Goal: Task Accomplishment & Management: Use online tool/utility

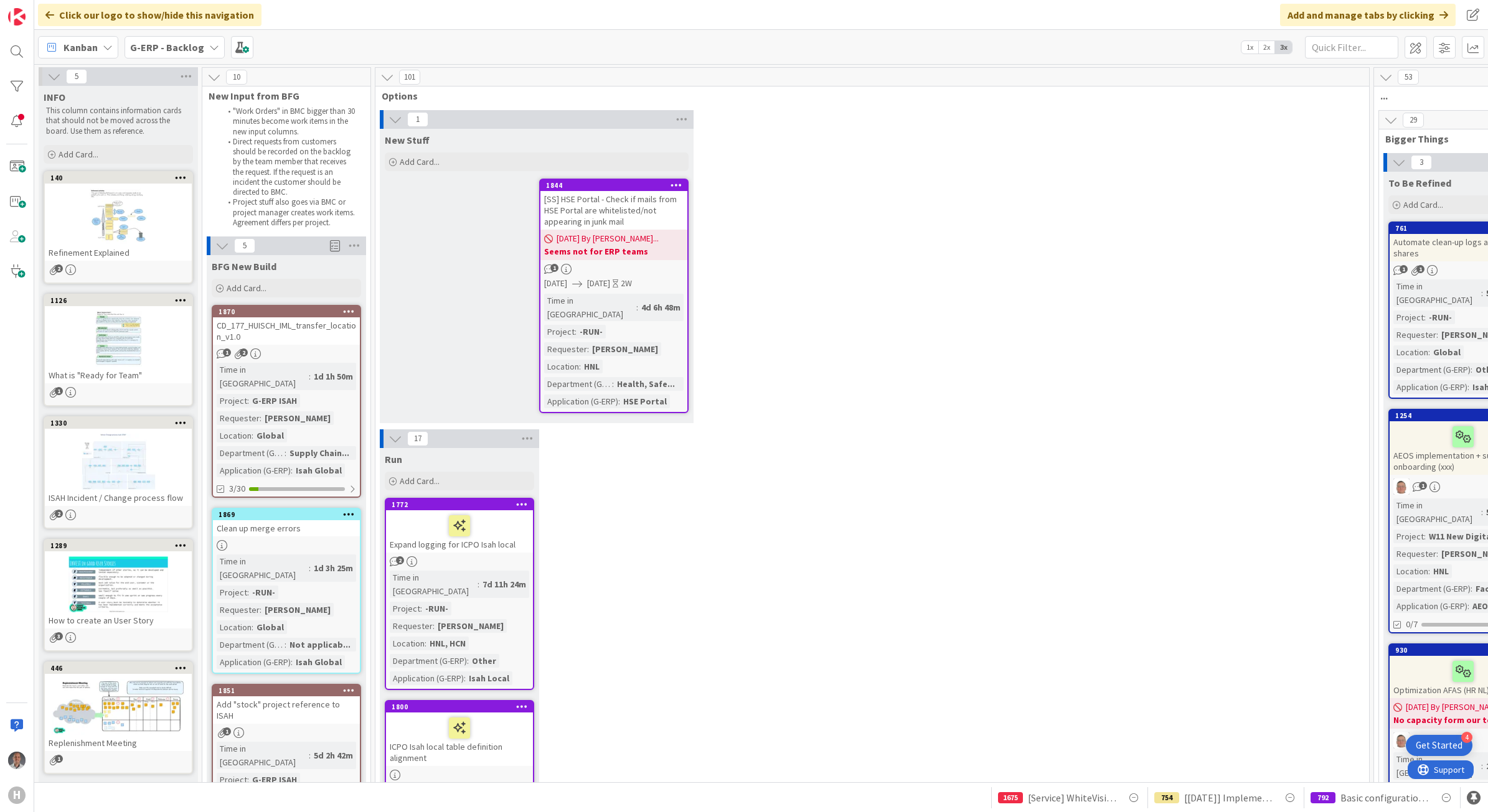
click at [182, 44] on b "G-ERP - Backlog" at bounding box center [167, 47] width 74 height 12
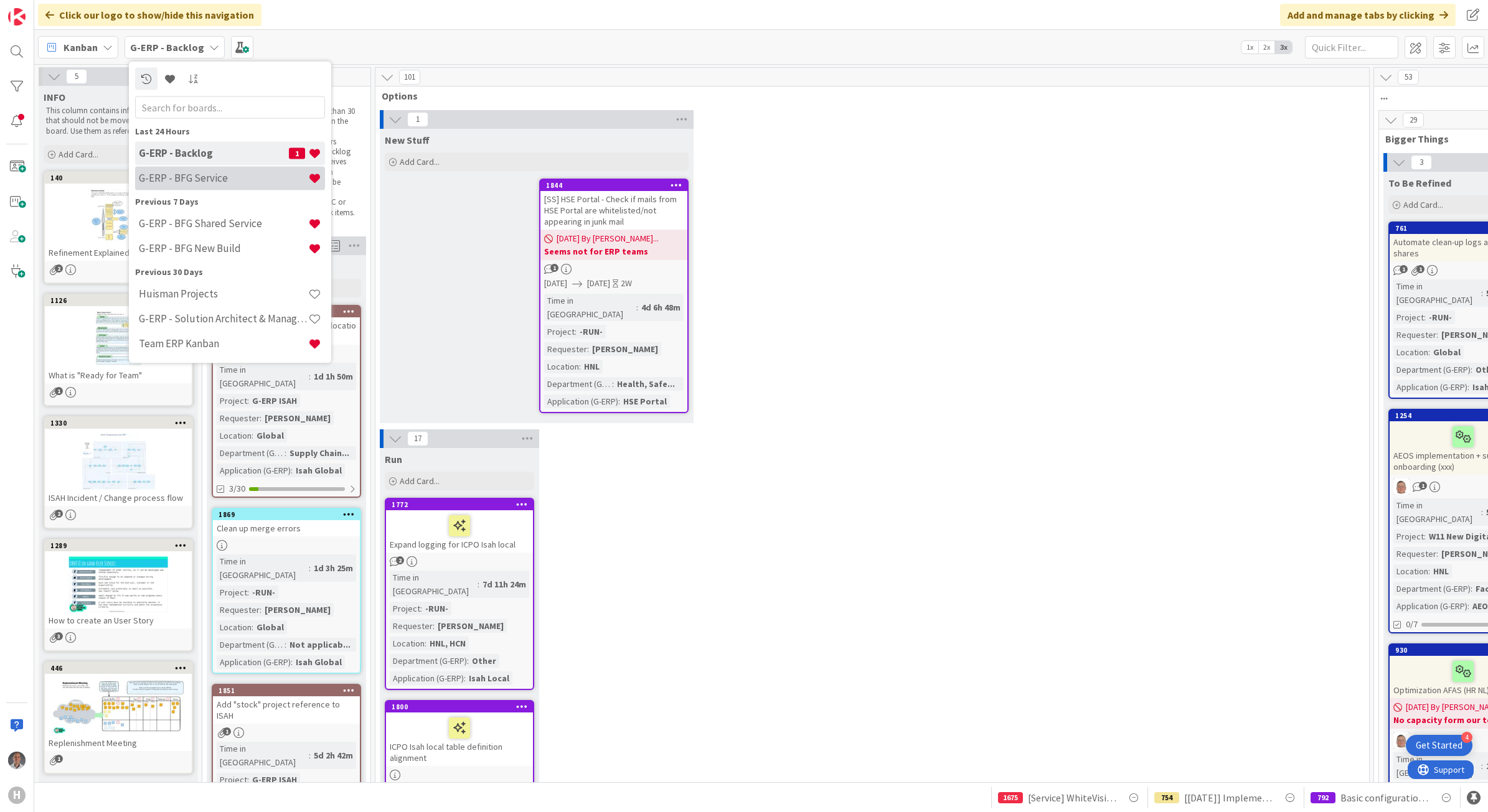
click at [178, 173] on h4 "G-ERP - BFG Service" at bounding box center [222, 177] width 169 height 12
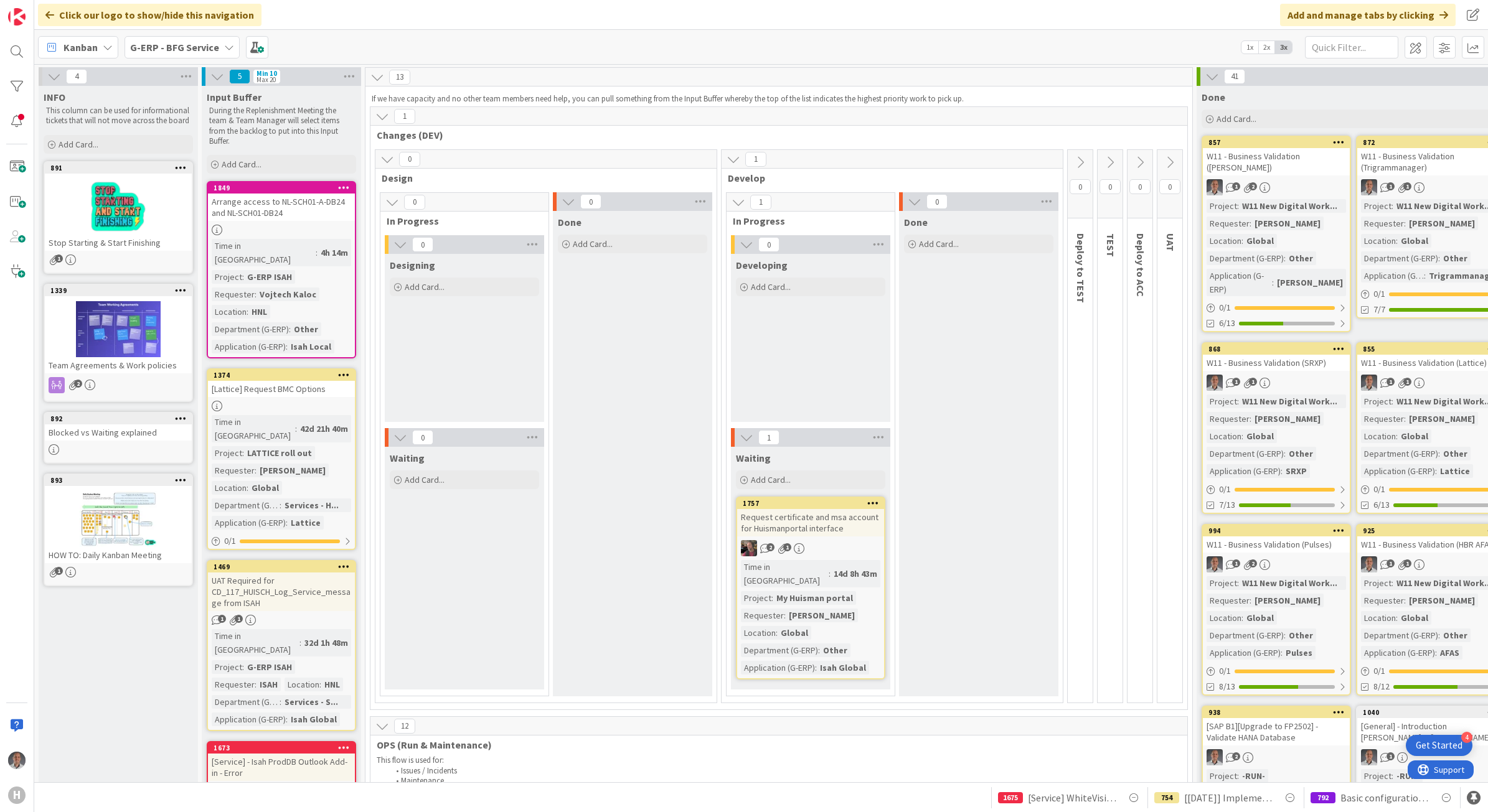
click at [319, 200] on div "Arrange access to NL-SCH01-A-DB24 and NL-SCH01-DB24" at bounding box center [281, 208] width 147 height 28
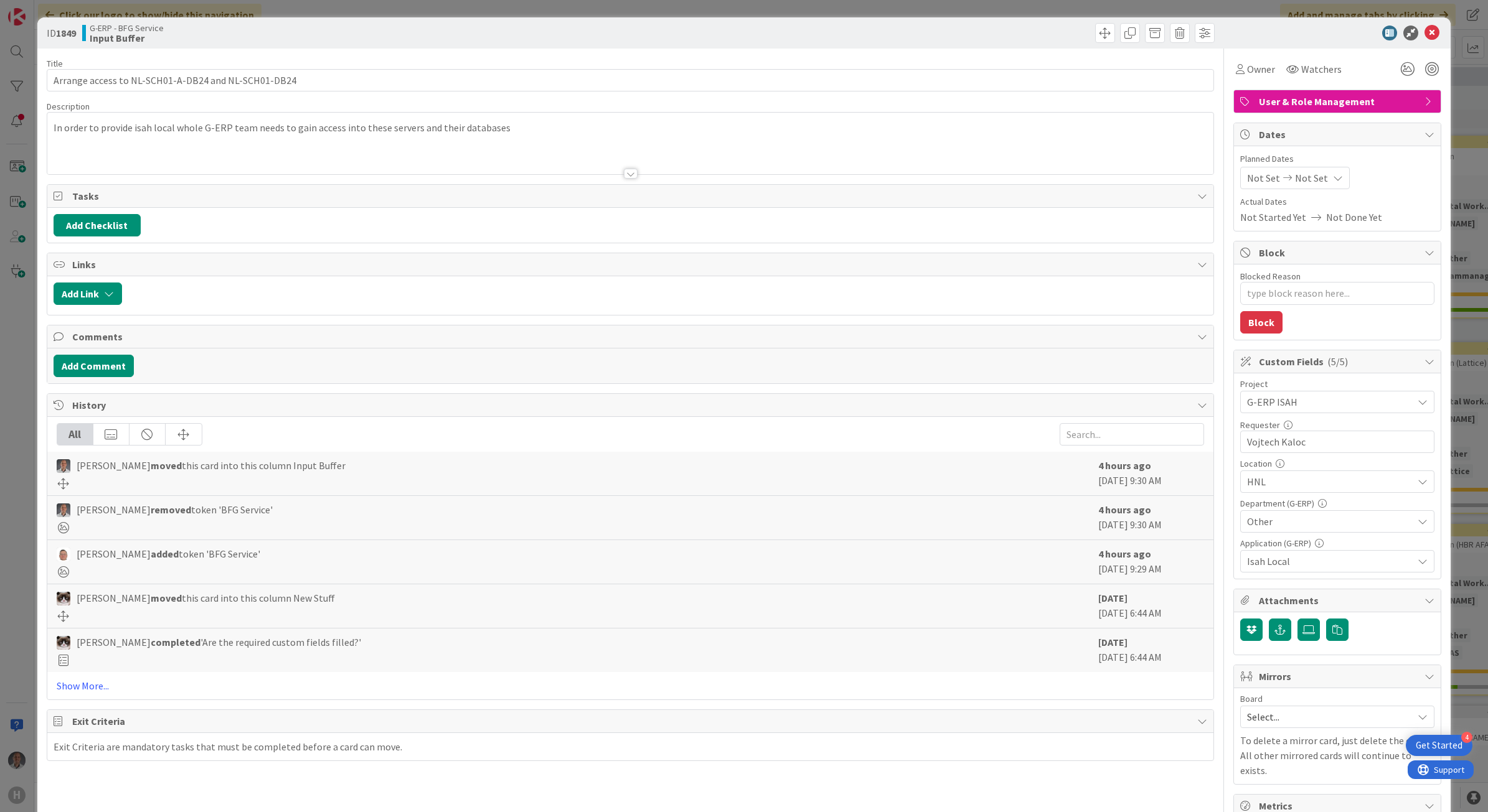
type textarea "x"
click at [172, 156] on div at bounding box center [630, 158] width 1167 height 31
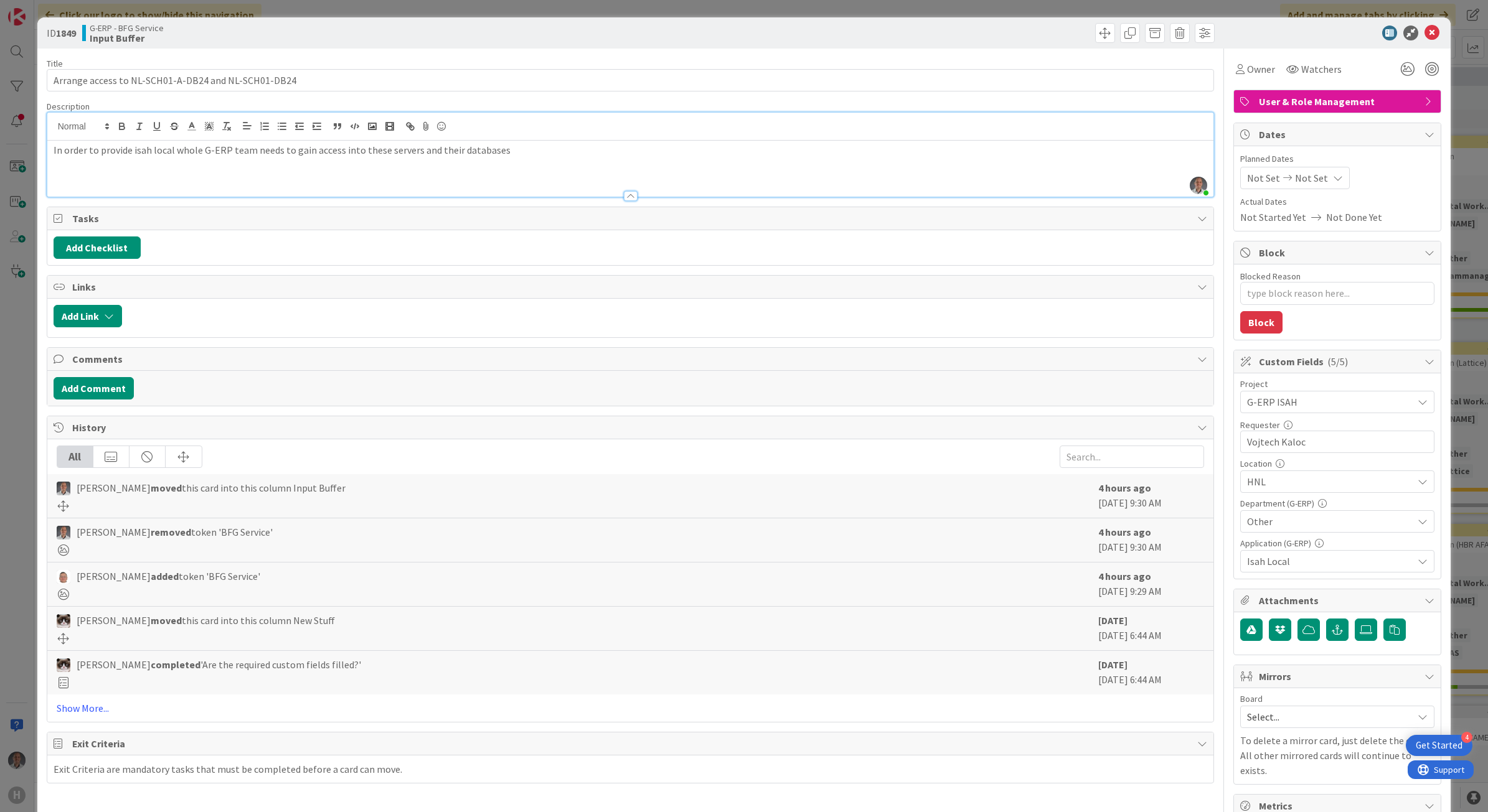
click at [462, 156] on p "In order to provide isah local whole G-ERP team needs to gain access into these…" at bounding box center [630, 150] width 1155 height 15
click at [498, 160] on div "In order to provide isah local whole G-ERP team needs to gain access into these…" at bounding box center [630, 168] width 1167 height 56
click at [508, 163] on div "In order to provide isah local whole G-ERP team needs to gain access into these…" at bounding box center [630, 168] width 1167 height 56
click at [527, 160] on div "In order to provide isah local whole G-ERP team needs to gain access into these…" at bounding box center [630, 168] width 1167 height 56
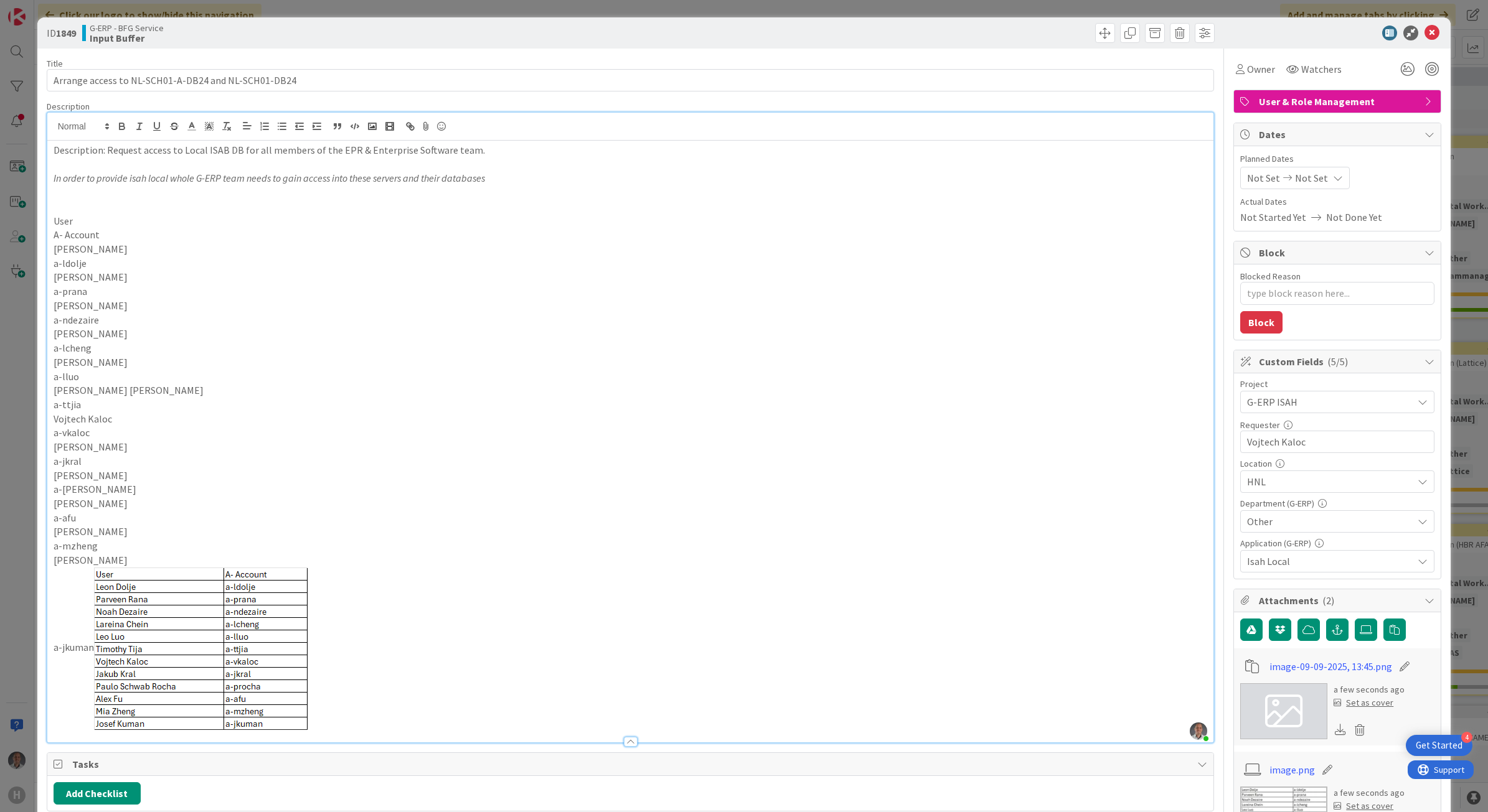
click at [211, 541] on p "a-mzheng" at bounding box center [630, 546] width 1155 height 15
click at [208, 605] on img at bounding box center [200, 649] width 213 height 162
click at [349, 595] on p "a-jkuman" at bounding box center [630, 649] width 1155 height 162
click at [551, 156] on p "Description: Request access to Local ISAB DB for all members of the EPR & Enter…" at bounding box center [630, 150] width 1155 height 15
click at [545, 174] on p "In order to provide isah local whole G-ERP team needs to gain access into these…" at bounding box center [630, 179] width 1155 height 15
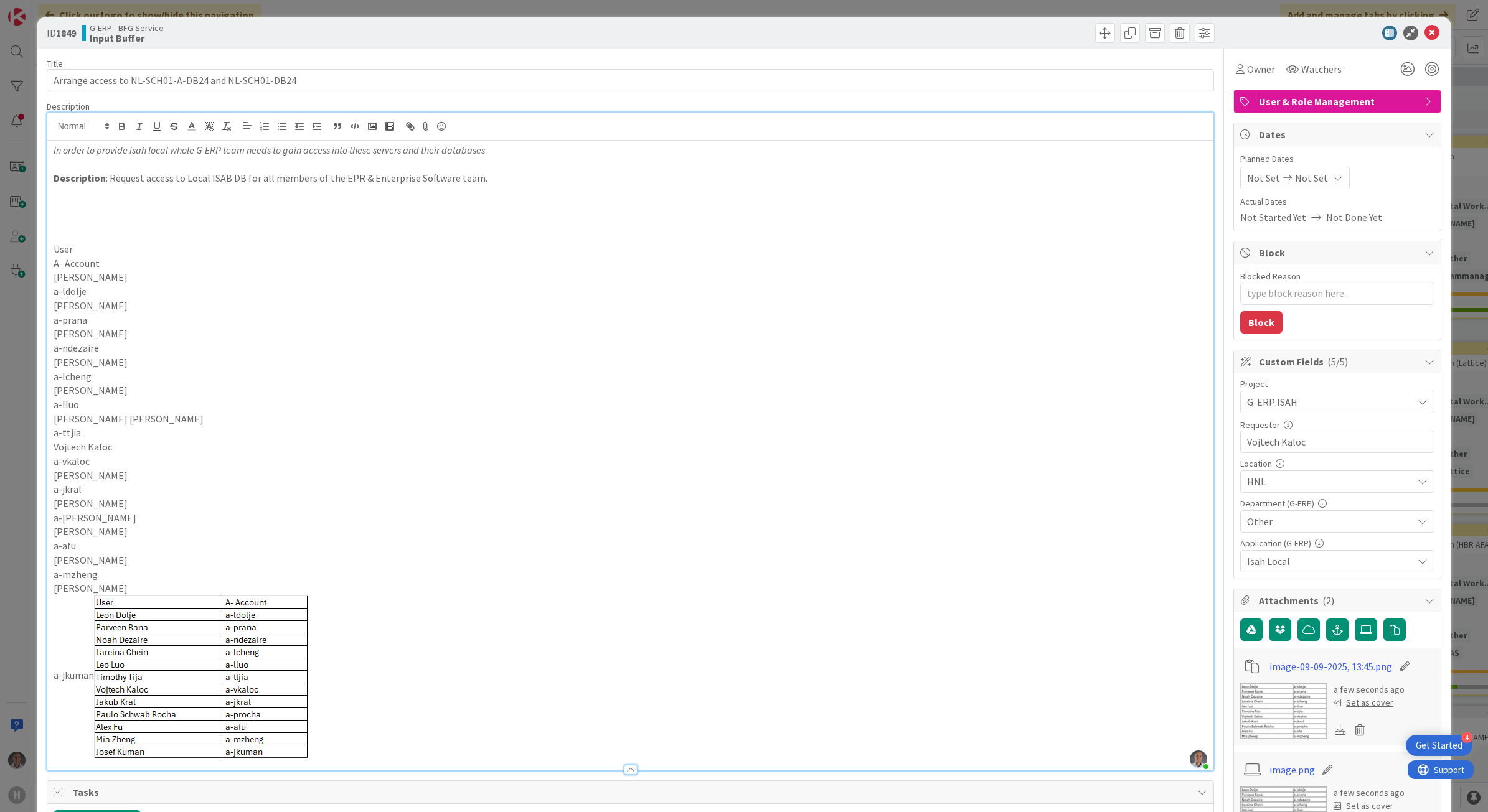
click at [190, 215] on p at bounding box center [630, 221] width 1155 height 15
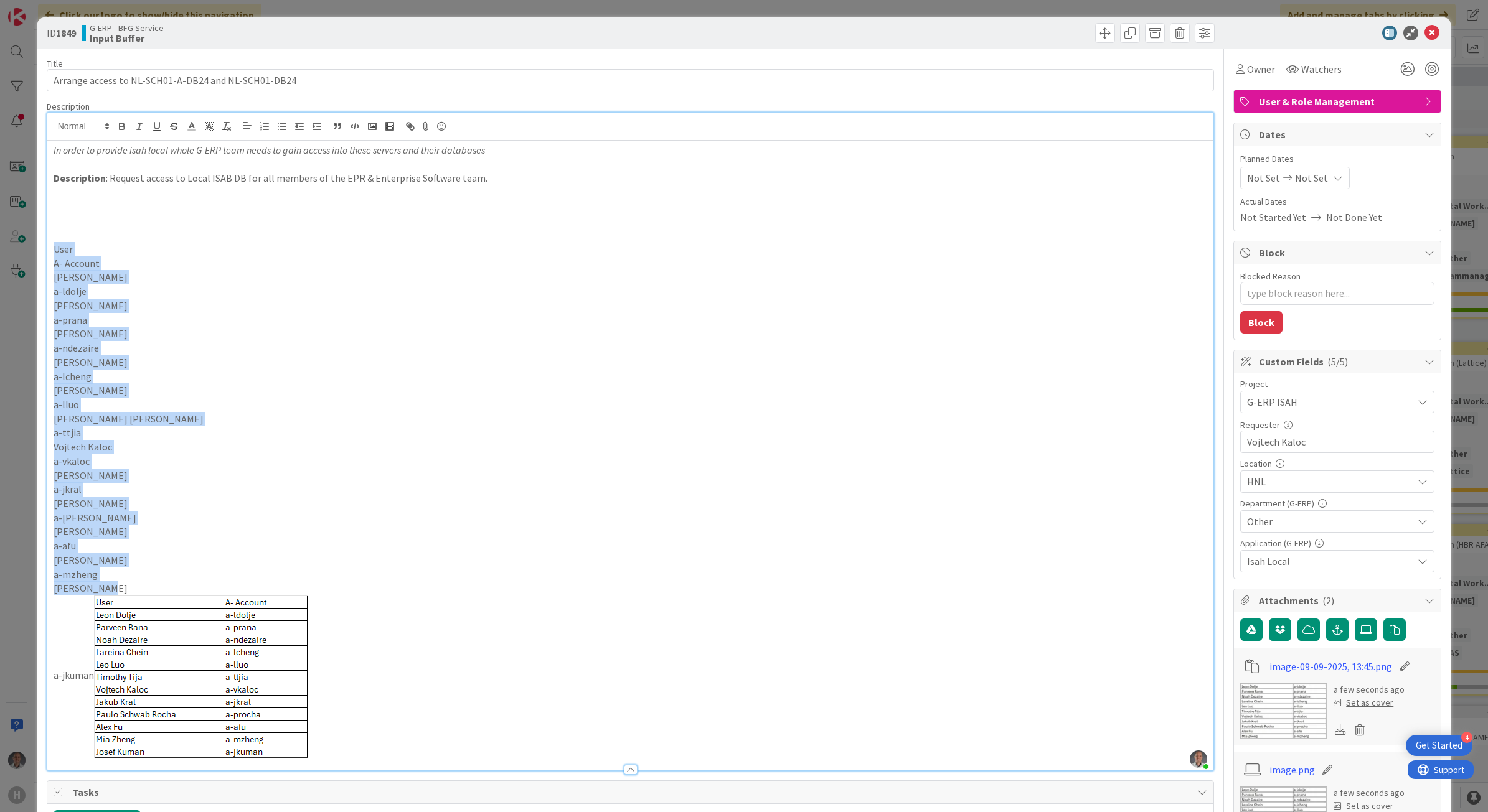
drag, startPoint x: 158, startPoint y: 238, endPoint x: 426, endPoint y: 585, distance: 438.4
click at [426, 585] on div "In order to provide isah local whole G-ERP team needs to gain access into these…" at bounding box center [630, 455] width 1167 height 630
click at [301, 238] on p at bounding box center [630, 235] width 1155 height 15
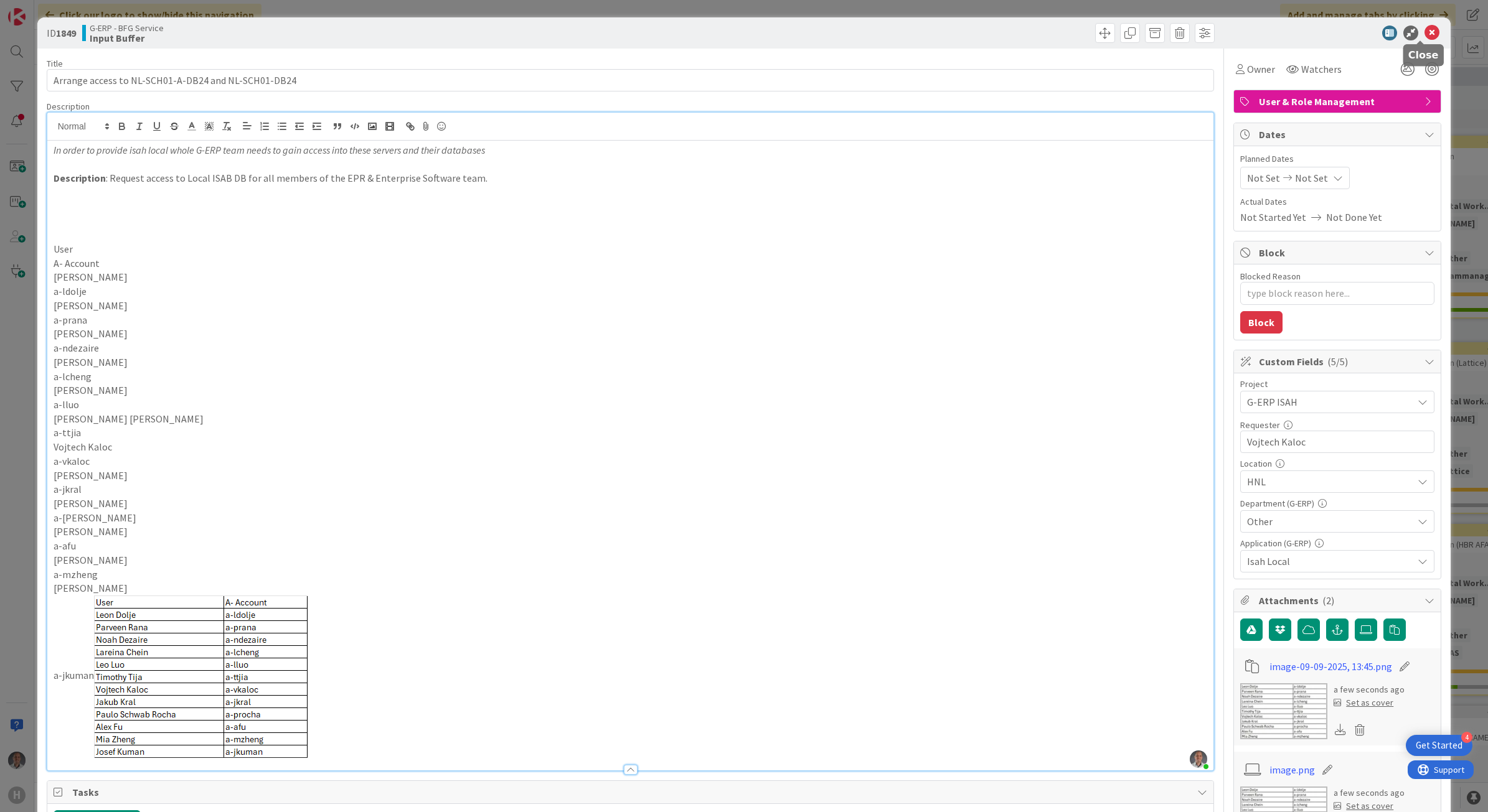
click at [1425, 38] on icon at bounding box center [1433, 33] width 15 height 15
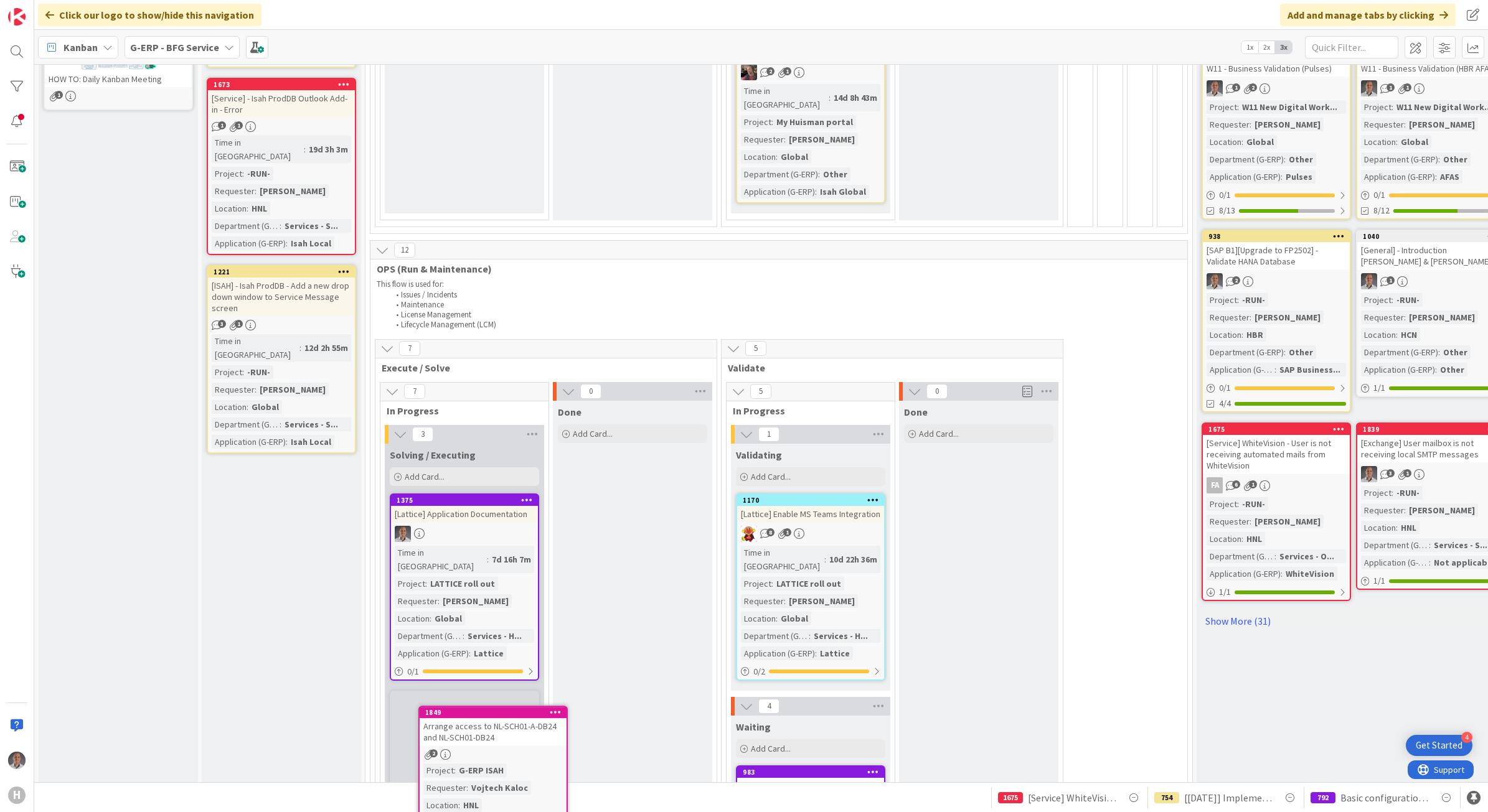
scroll to position [515, 0]
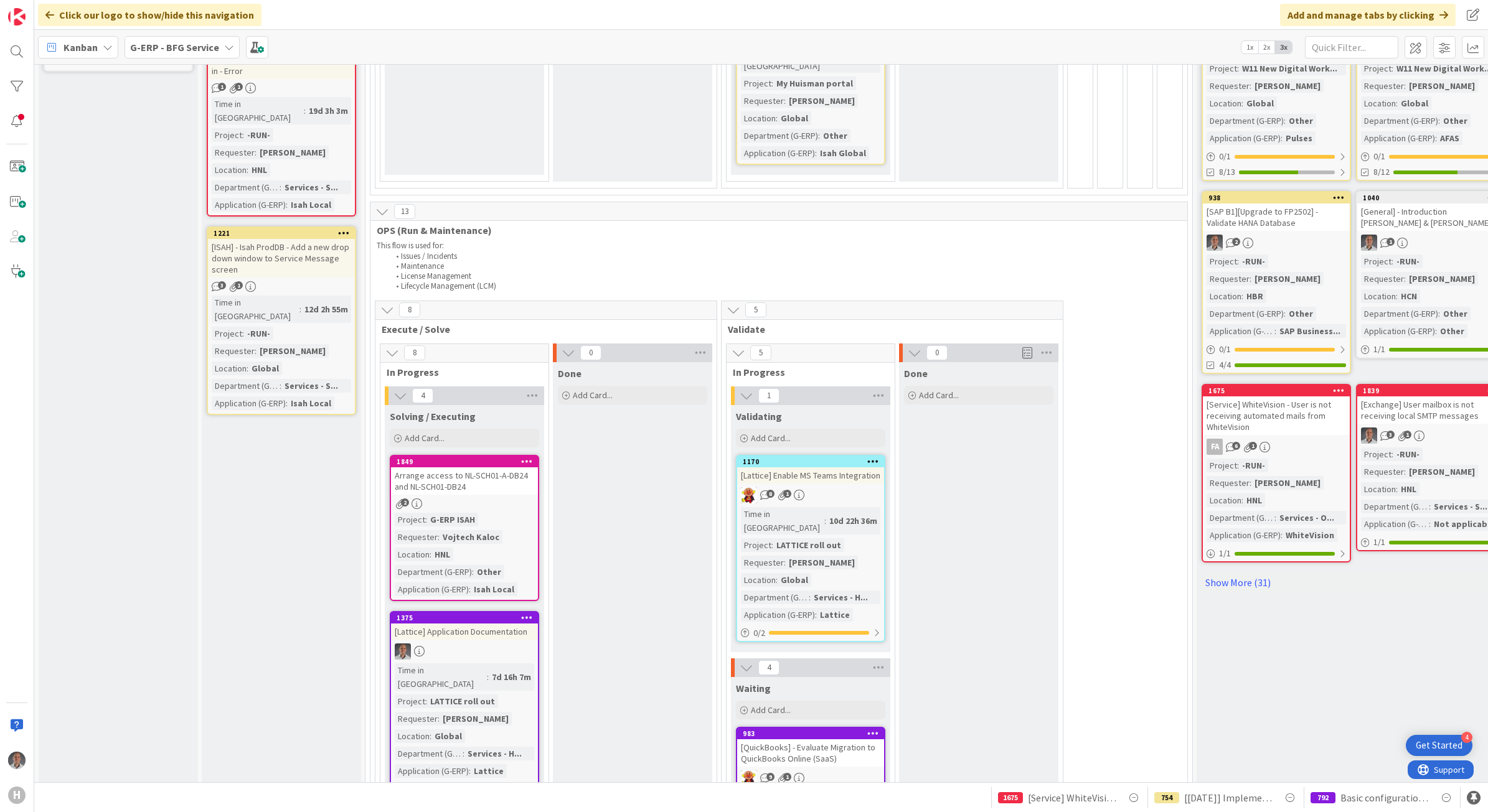
click at [497, 468] on div "Arrange access to NL-SCH01-A-DB24 and NL-SCH01-DB24" at bounding box center [464, 482] width 147 height 28
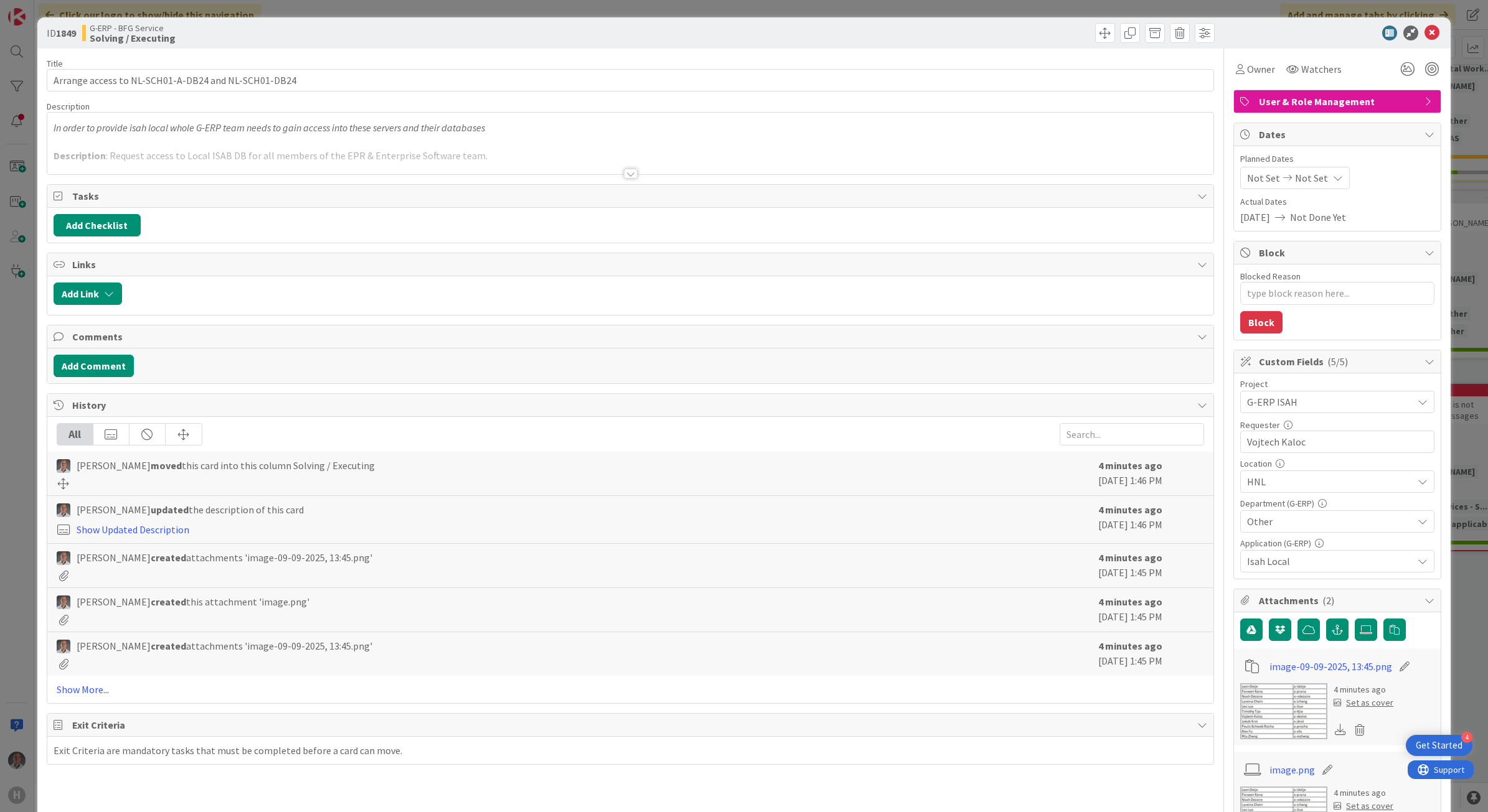
type textarea "x"
click at [90, 368] on button "Add Comment" at bounding box center [93, 366] width 80 height 22
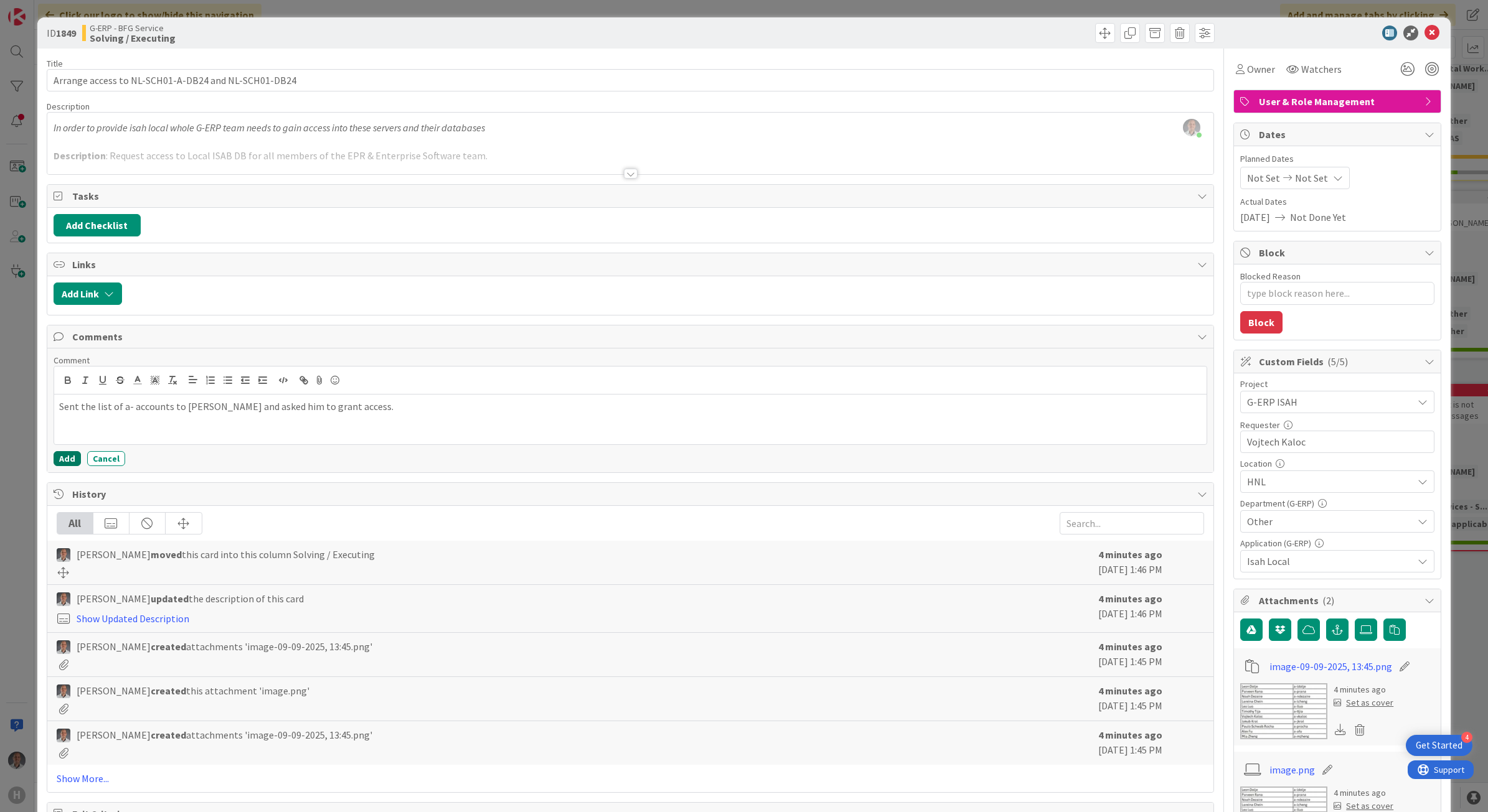
click at [75, 460] on button "Add" at bounding box center [67, 459] width 28 height 15
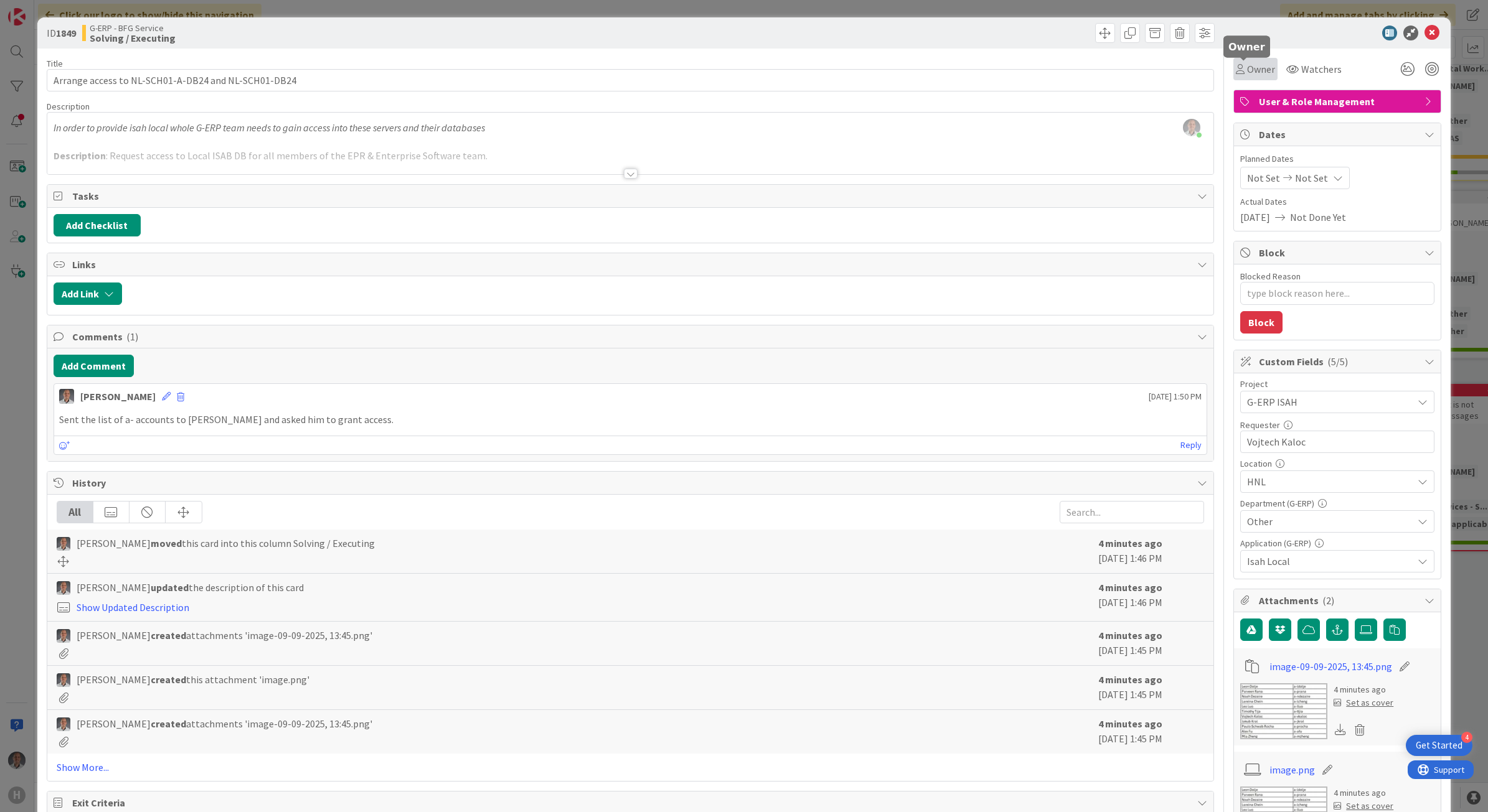
click at [1249, 72] on span "Owner" at bounding box center [1261, 69] width 28 height 15
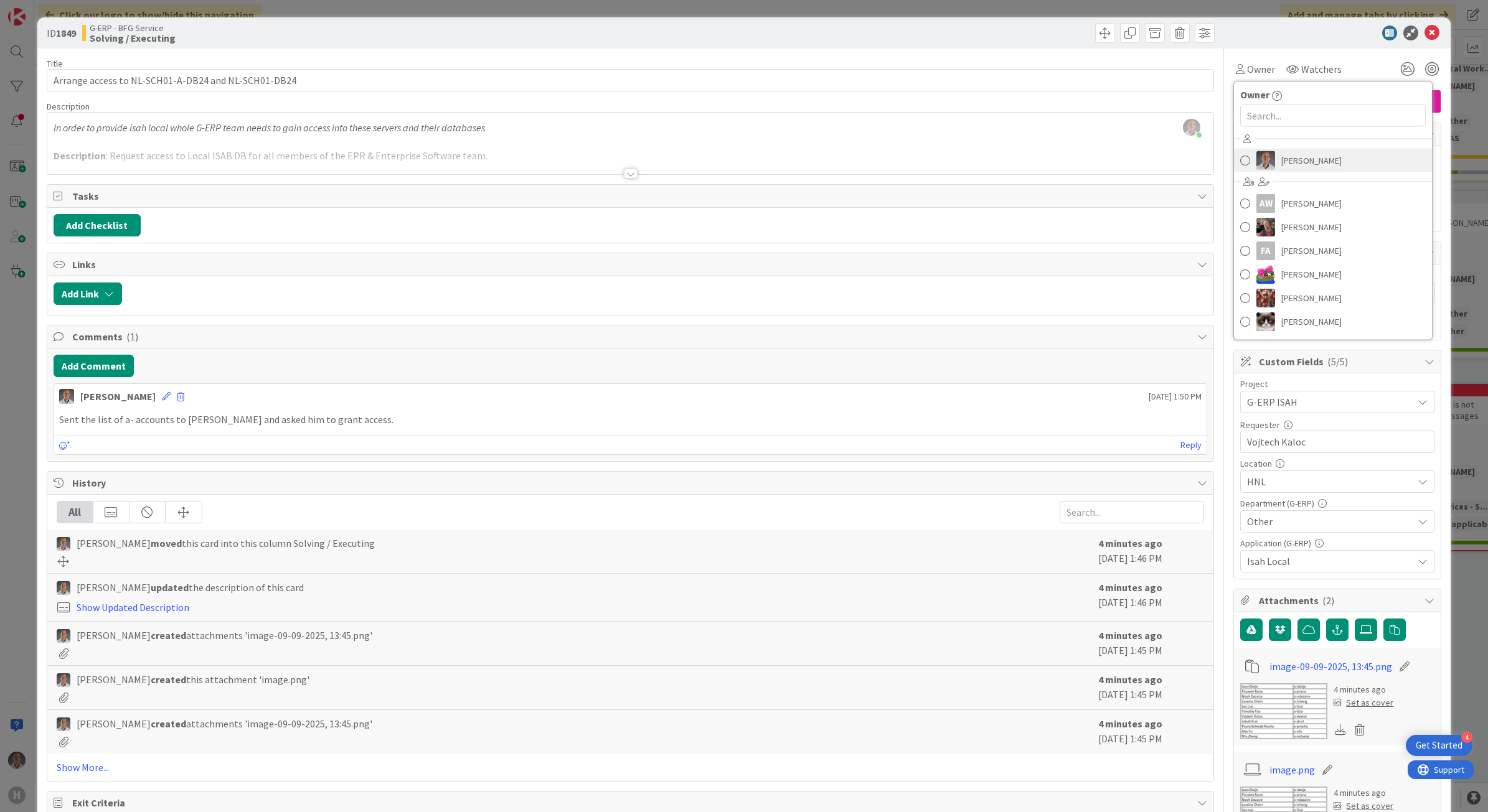
click at [1288, 162] on span "[PERSON_NAME]" at bounding box center [1311, 161] width 60 height 18
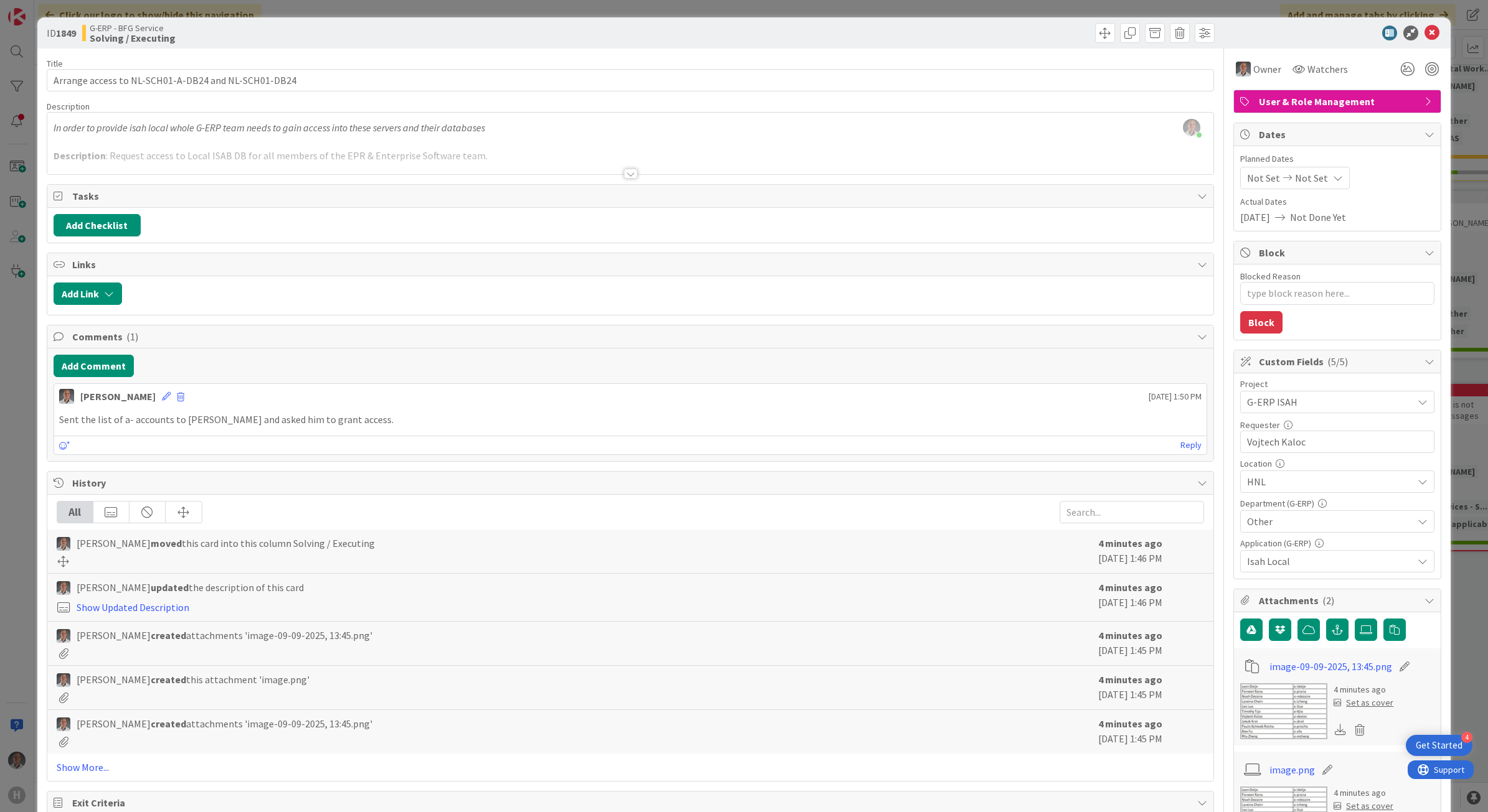
type textarea "x"
click at [1425, 38] on icon at bounding box center [1433, 33] width 15 height 15
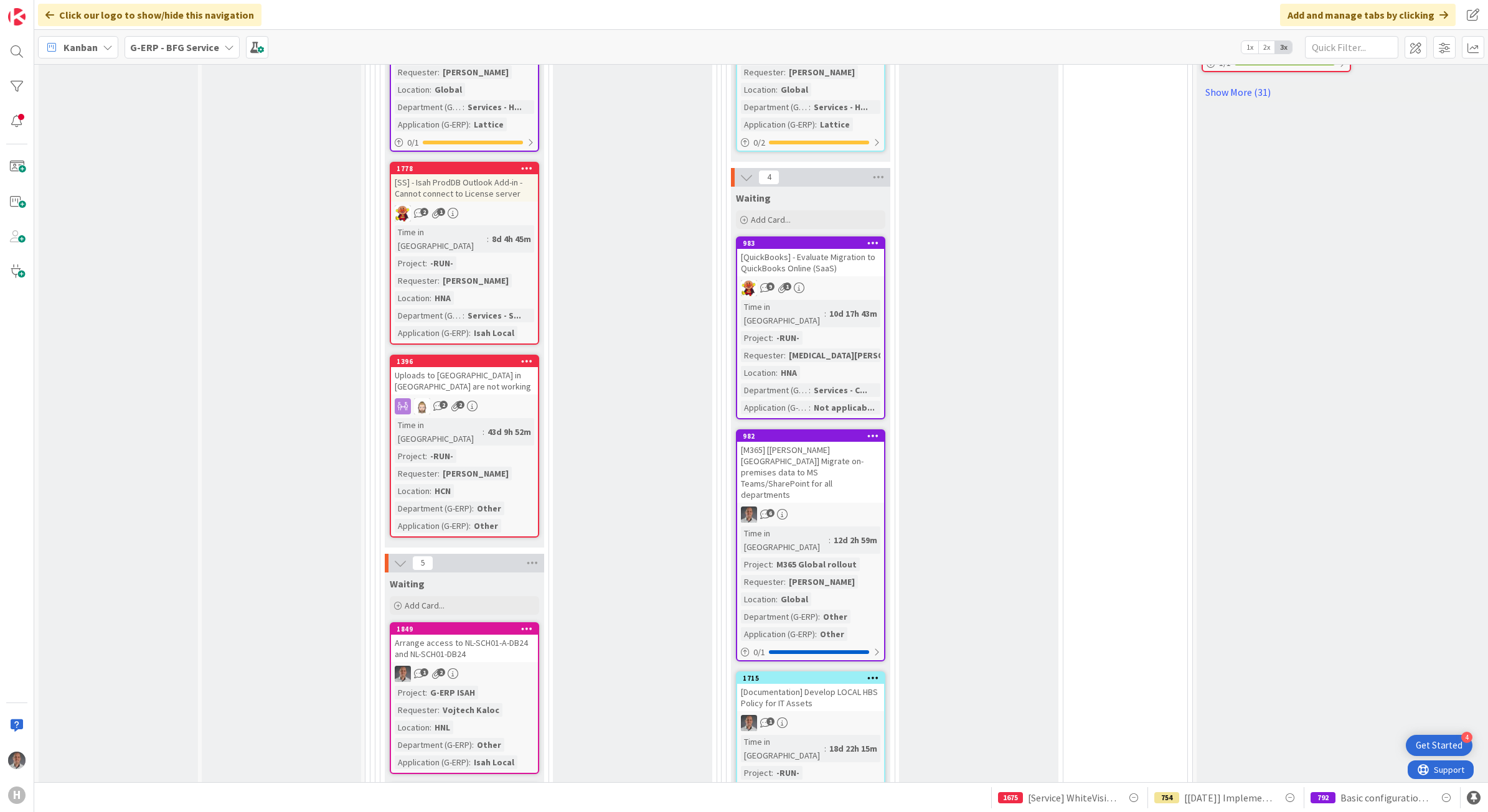
scroll to position [1090, 0]
